Goal: Use online tool/utility: Utilize a website feature to perform a specific function

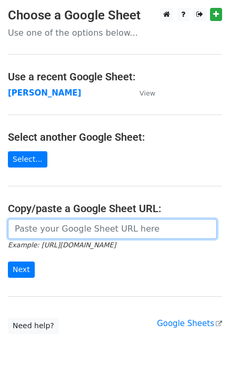
click at [40, 232] on input "url" at bounding box center [112, 229] width 209 height 20
paste input "https://docs.google.com/spreadsheets/d/1oqxXdD6BbM7dchgQkuMQWACtRK0sReuq5YEGTJ2…"
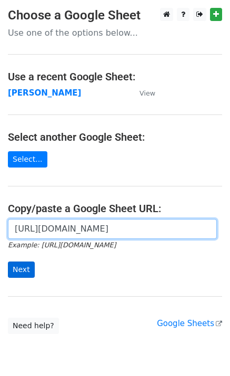
type input "https://docs.google.com/spreadsheets/d/1oqxXdD6BbM7dchgQkuMQWACtRK0sReuq5YEGTJ2…"
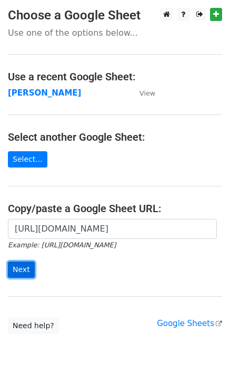
scroll to position [0, 0]
click at [23, 272] on input "Next" at bounding box center [21, 270] width 27 height 16
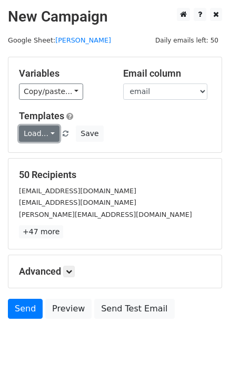
click at [41, 134] on link "Load..." at bounding box center [39, 134] width 40 height 16
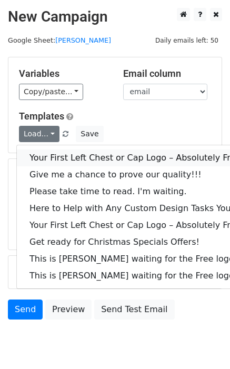
click at [58, 156] on link "Your First Left Chest or Cap Logo – Absolutely Free" at bounding box center [142, 157] width 251 height 17
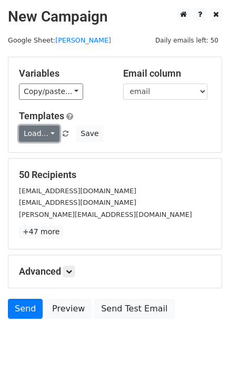
click at [35, 136] on link "Load..." at bounding box center [39, 134] width 40 height 16
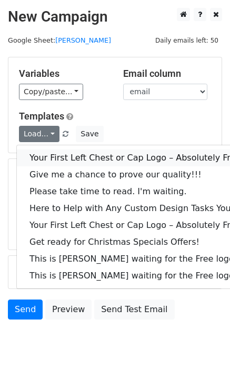
click at [49, 155] on link "Your First Left Chest or Cap Logo – Absolutely Free" at bounding box center [142, 157] width 251 height 17
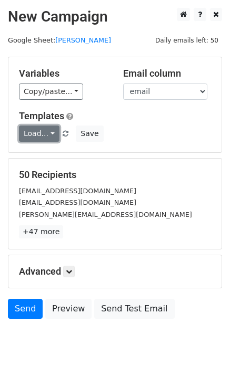
click at [36, 133] on link "Load..." at bounding box center [39, 134] width 40 height 16
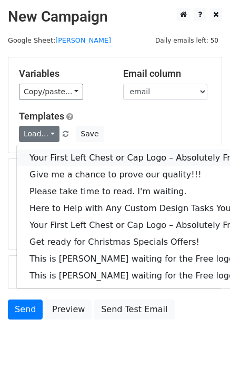
click at [67, 154] on link "Your First Left Chest or Cap Logo – Absolutely Free" at bounding box center [142, 157] width 251 height 17
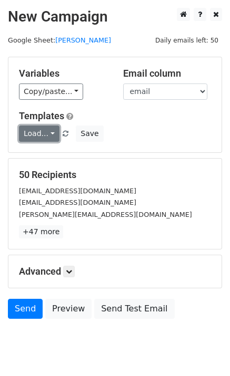
click at [35, 130] on link "Load..." at bounding box center [39, 134] width 40 height 16
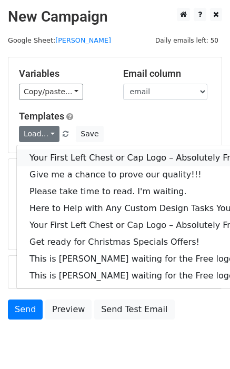
click at [66, 155] on link "Your First Left Chest or Cap Logo – Absolutely Free" at bounding box center [142, 157] width 251 height 17
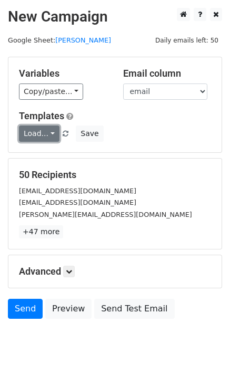
click at [34, 138] on link "Load..." at bounding box center [39, 134] width 40 height 16
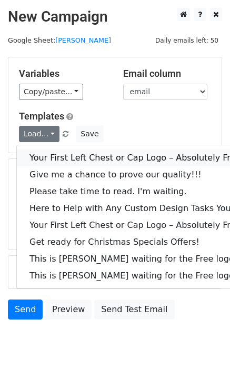
click at [55, 159] on link "Your First Left Chest or Cap Logo – Absolutely Free" at bounding box center [142, 157] width 251 height 17
